Goal: Information Seeking & Learning: Learn about a topic

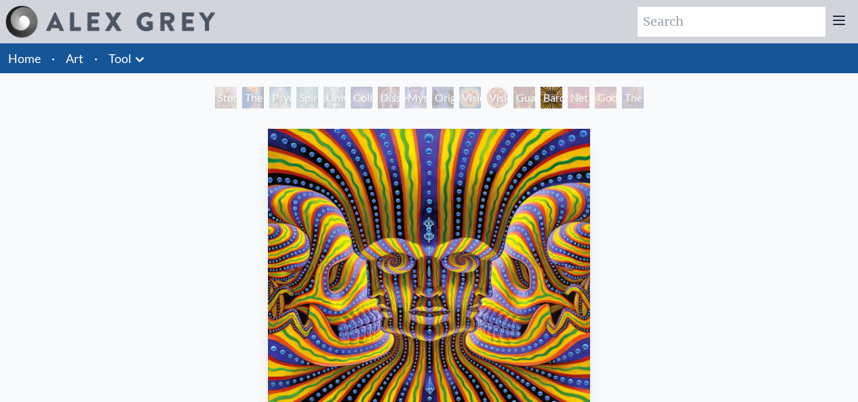
click at [242, 96] on div "The Torch" at bounding box center [253, 98] width 22 height 22
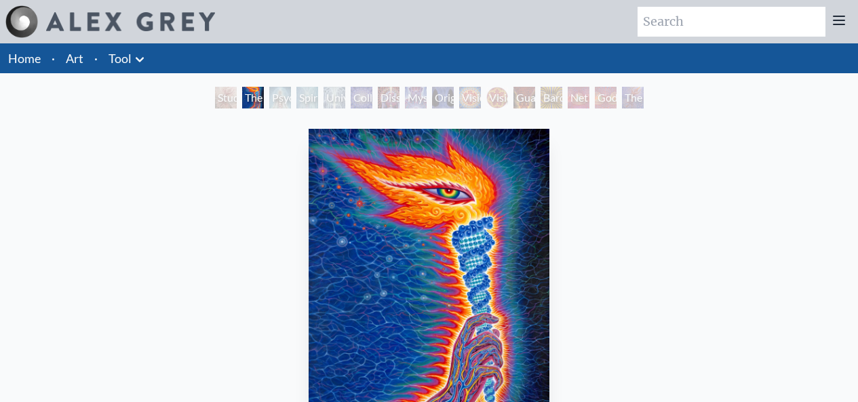
click at [279, 96] on div "Psychic Energy System" at bounding box center [280, 98] width 22 height 22
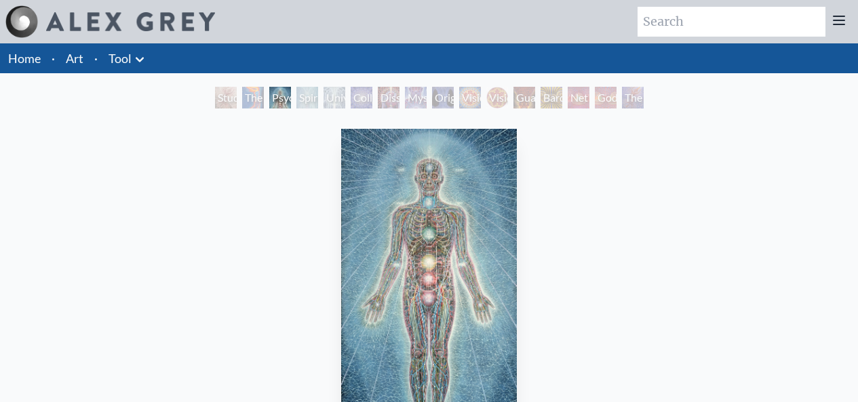
click at [351, 98] on div "Collective Vision" at bounding box center [362, 98] width 22 height 22
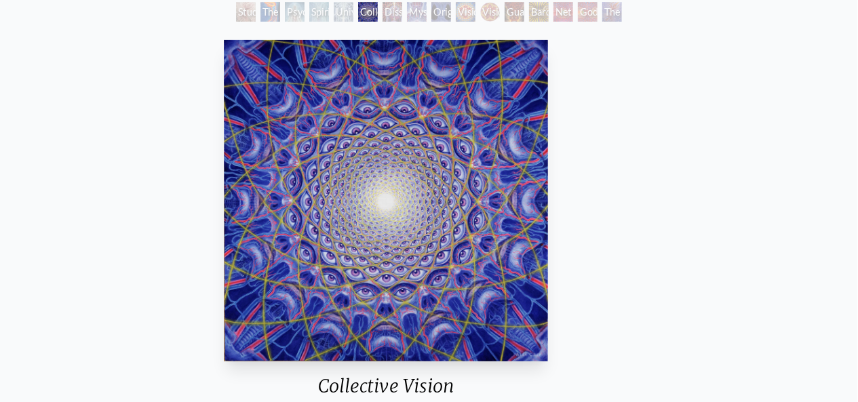
scroll to position [84, 0]
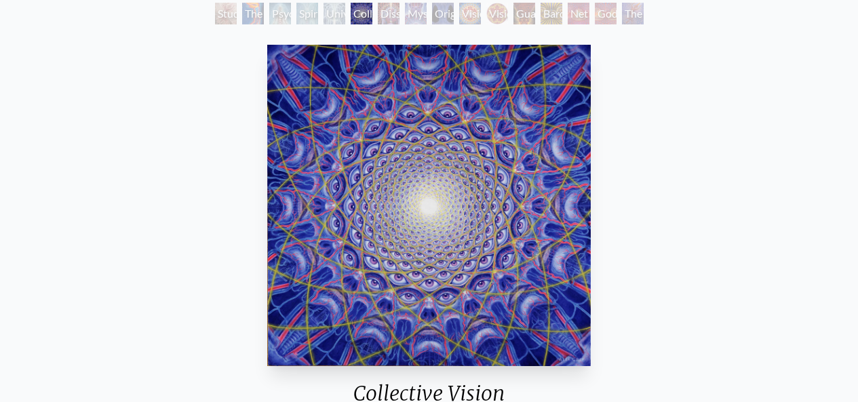
drag, startPoint x: 837, startPoint y: 0, endPoint x: 459, endPoint y: 141, distance: 403.3
